Goal: Transaction & Acquisition: Obtain resource

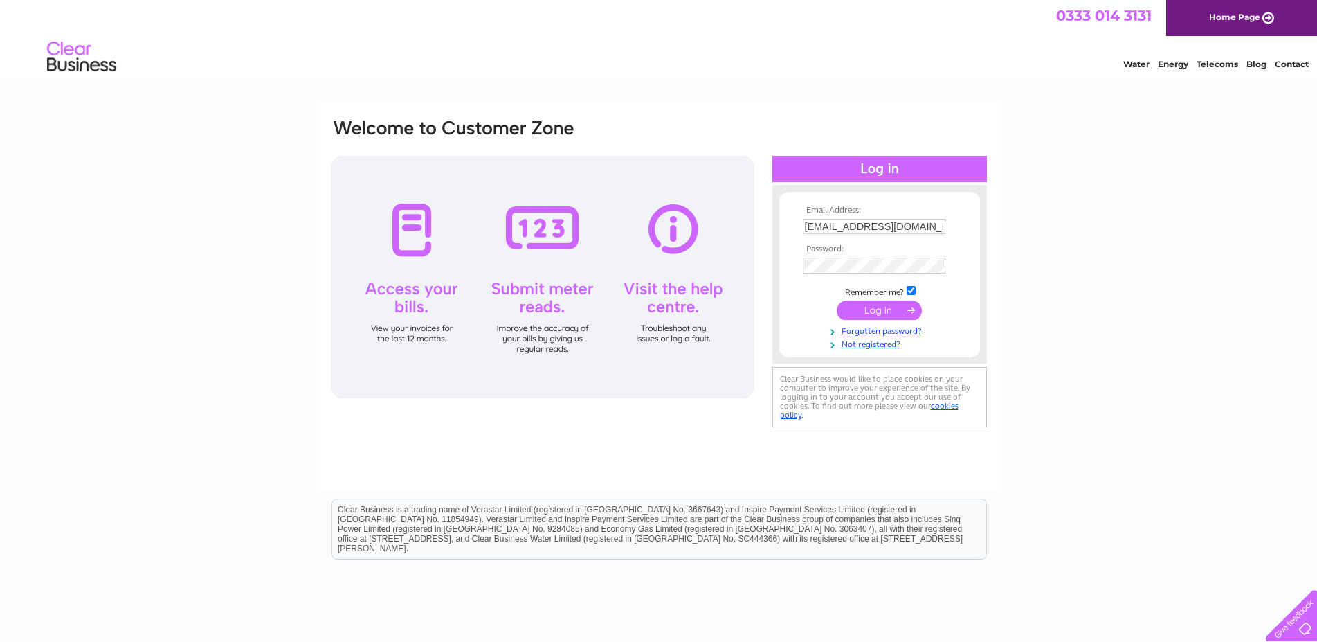
click at [860, 310] on input "submit" at bounding box center [879, 309] width 85 height 19
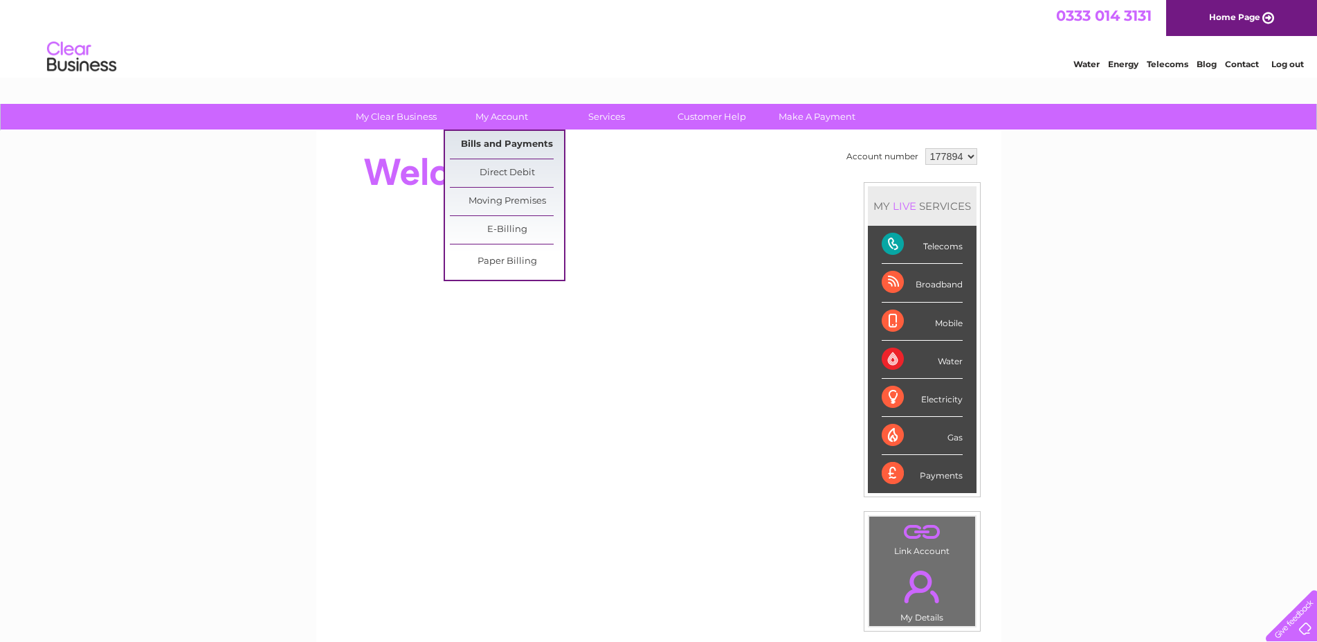
click at [497, 147] on link "Bills and Payments" at bounding box center [507, 145] width 114 height 28
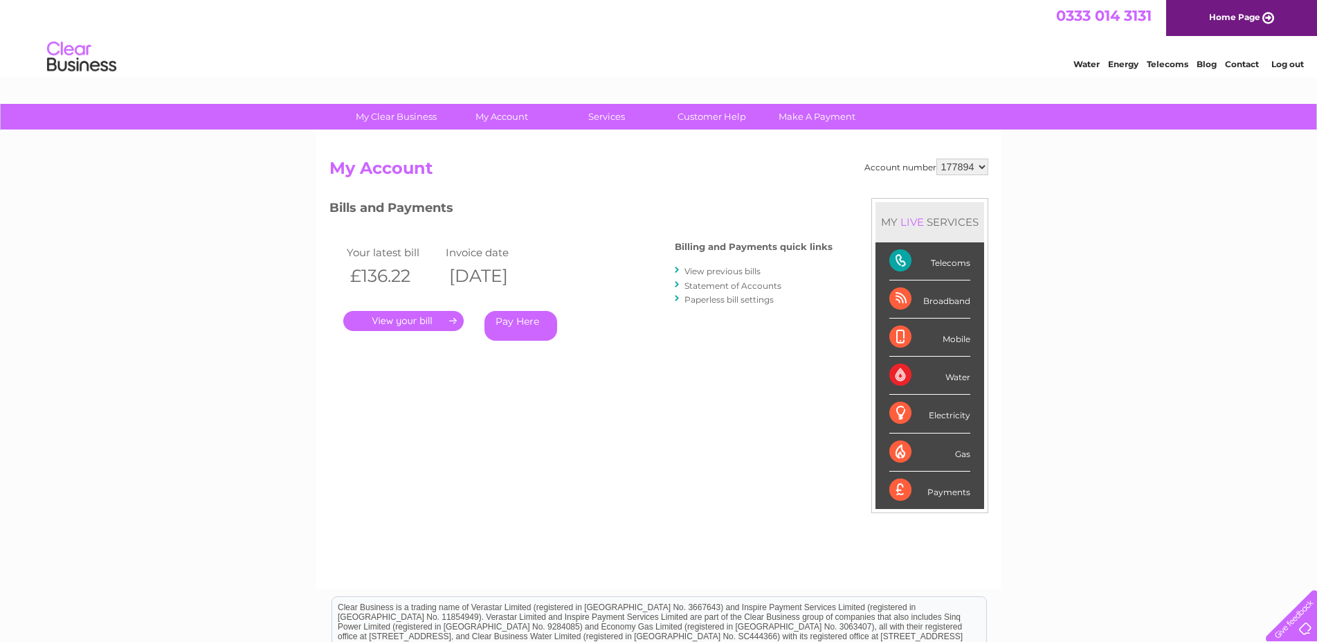
click at [390, 319] on link "." at bounding box center [403, 321] width 120 height 20
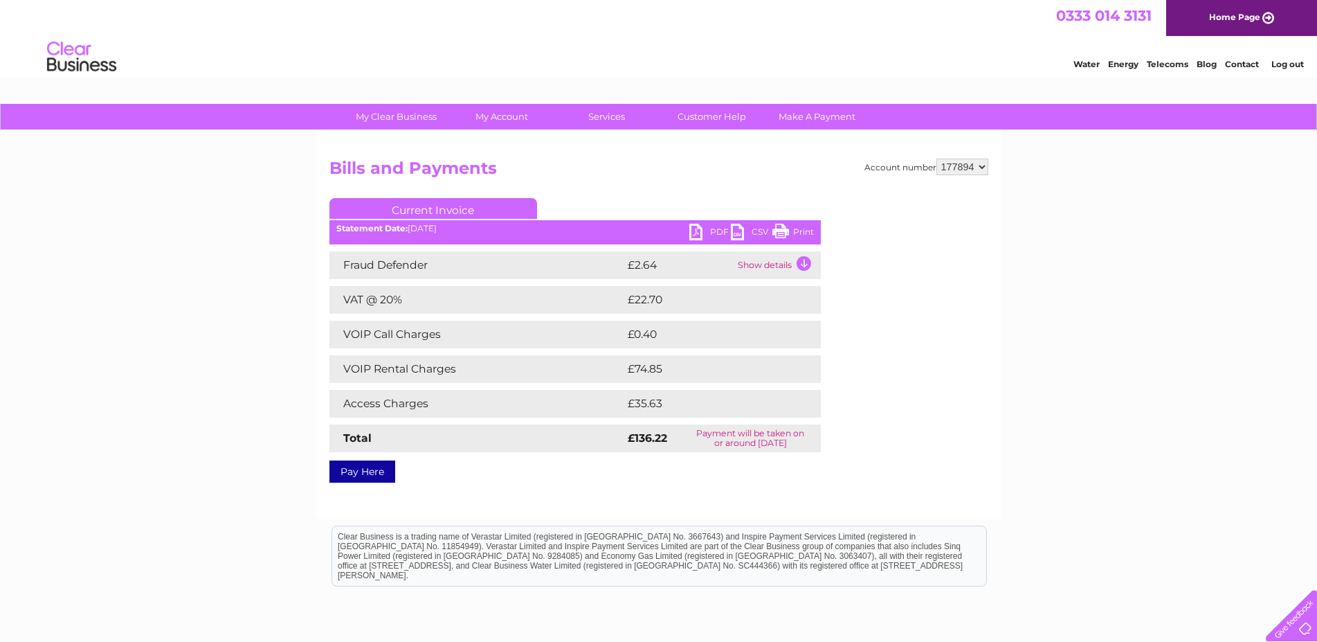
click at [697, 228] on link "PDF" at bounding box center [710, 234] width 42 height 20
